Goal: Download file/media

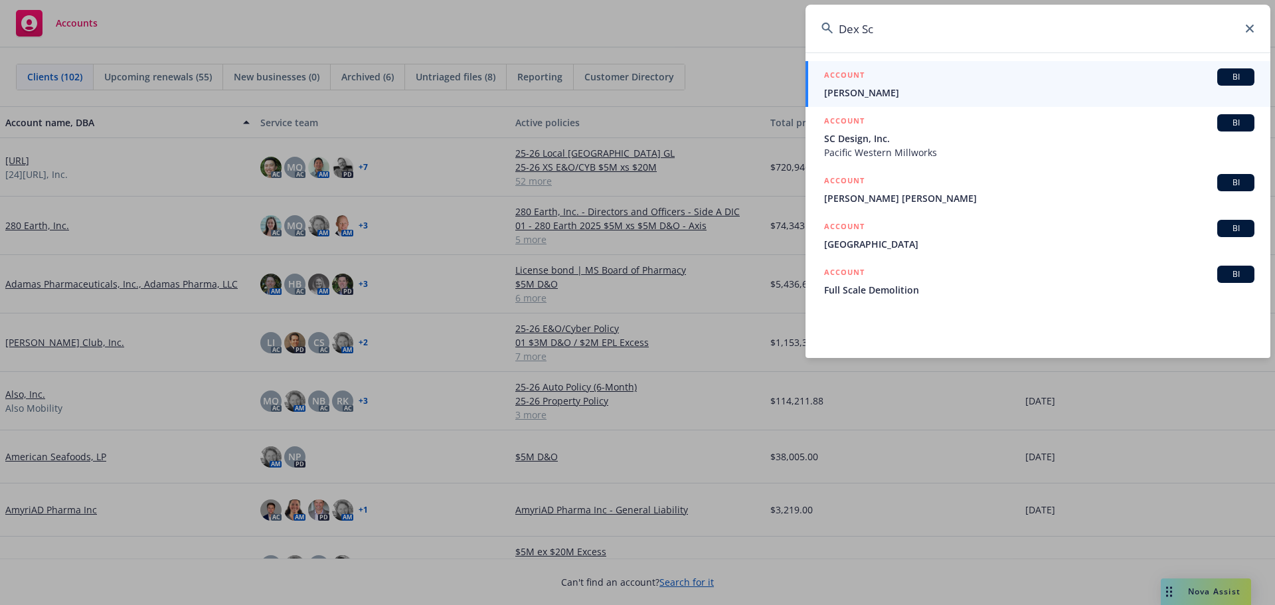
click at [1250, 28] on icon at bounding box center [1250, 29] width 8 height 8
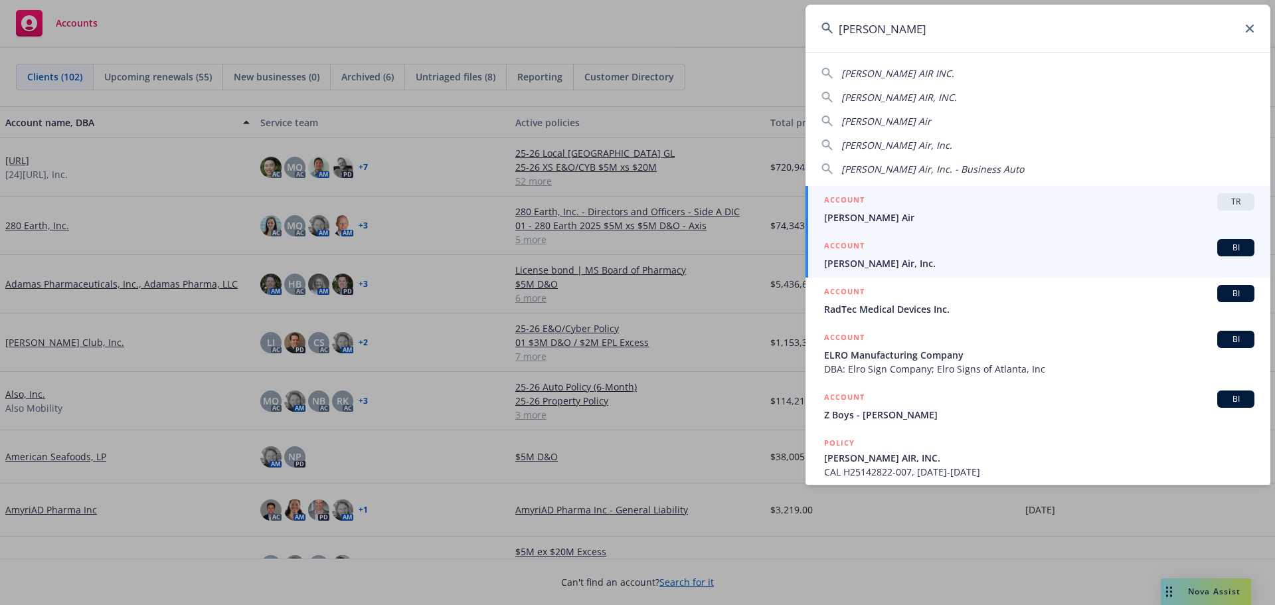
type input "[PERSON_NAME]"
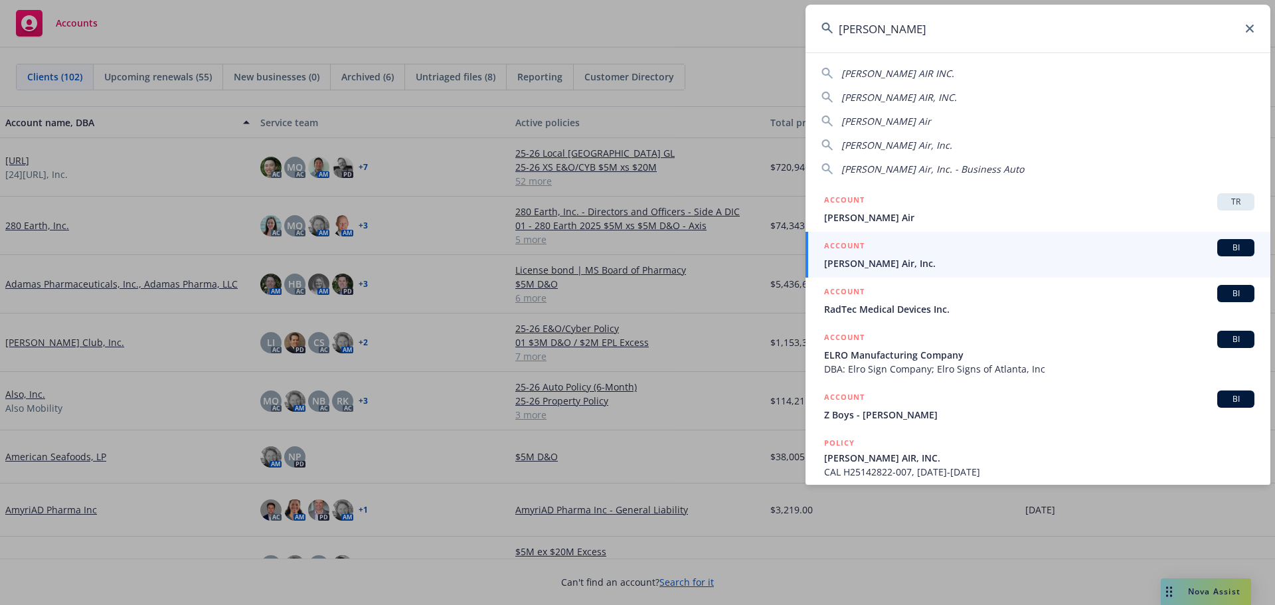
click at [1223, 248] on span "BI" at bounding box center [1236, 248] width 27 height 12
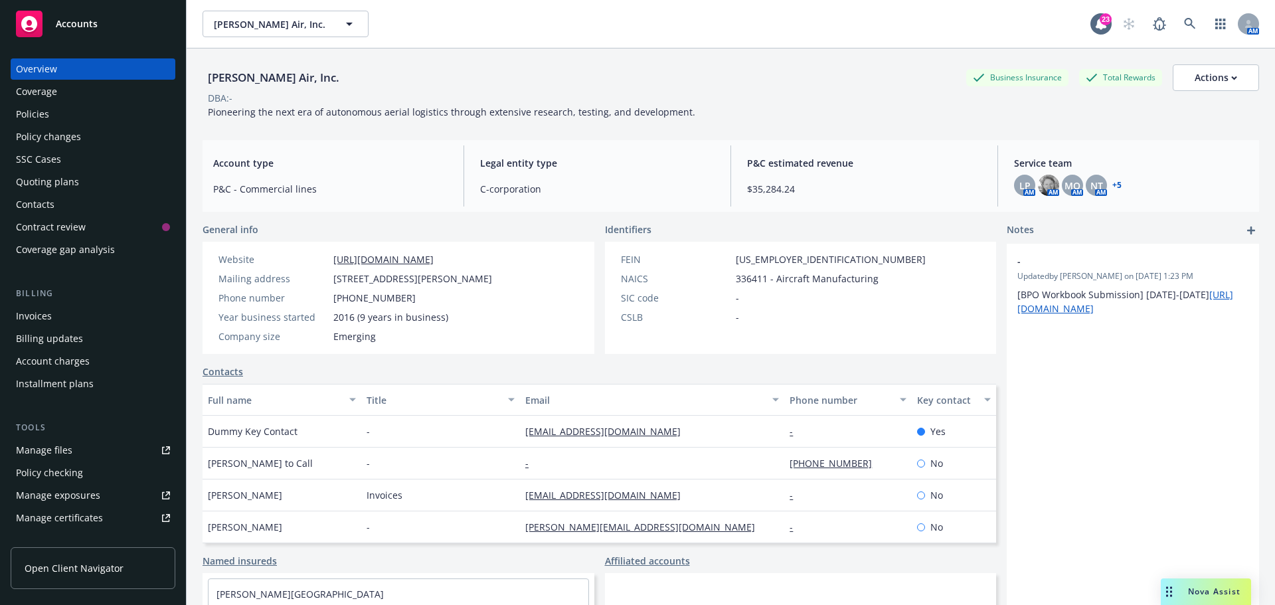
click at [43, 115] on div "Policies" at bounding box center [32, 114] width 33 height 21
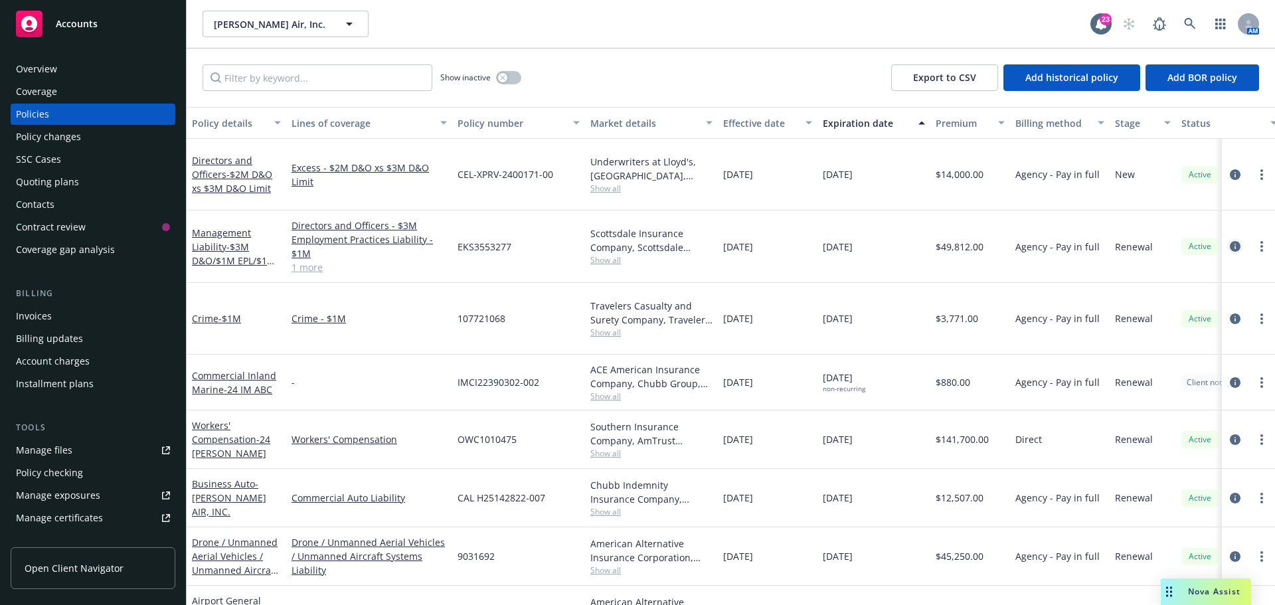
click at [1230, 241] on icon "circleInformation" at bounding box center [1235, 246] width 11 height 11
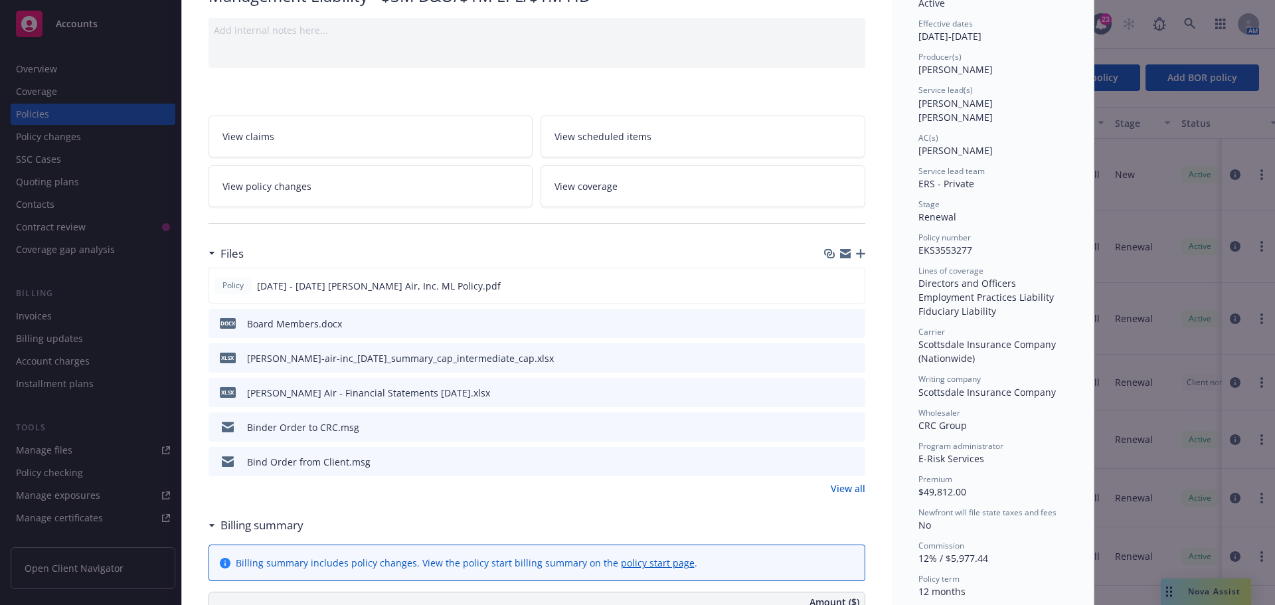
scroll to position [133, 0]
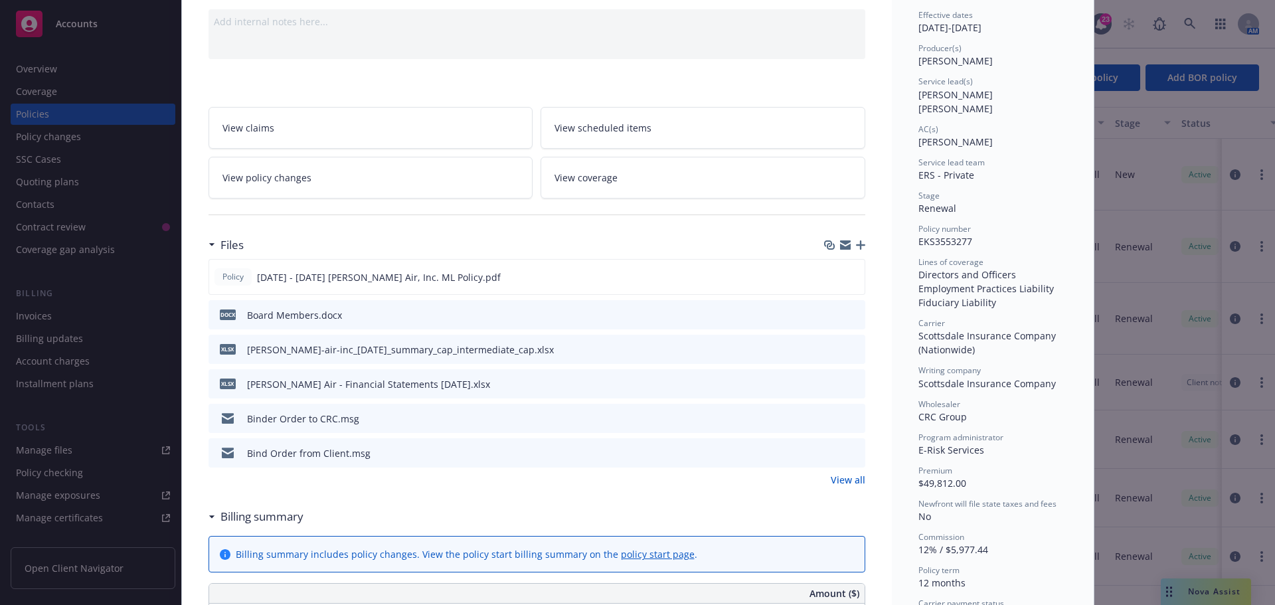
click at [826, 419] on icon "download file" at bounding box center [831, 418] width 11 height 11
